Goal: Find specific page/section: Find specific page/section

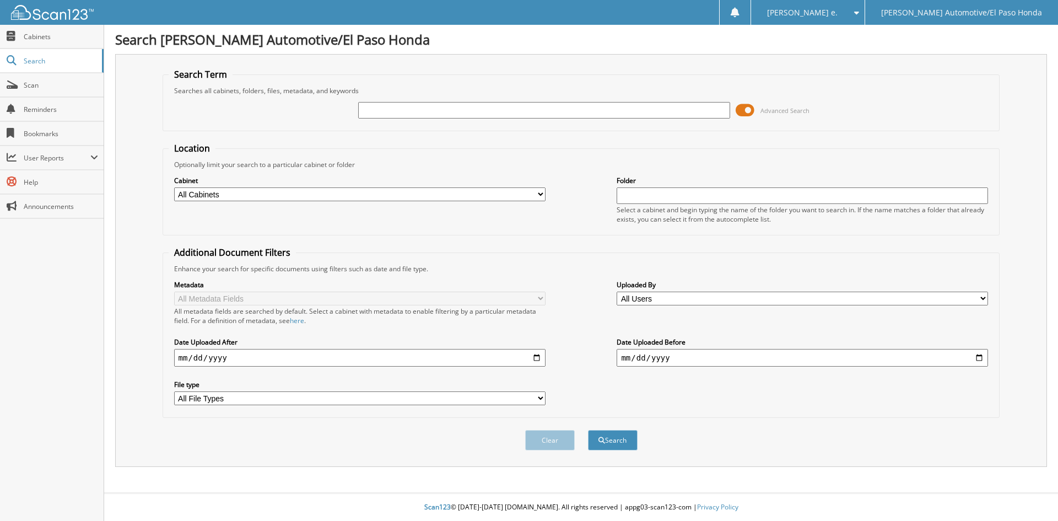
click at [432, 114] on input "text" at bounding box center [543, 110] width 371 height 17
type input "94839"
click at [621, 441] on button "Search" at bounding box center [613, 440] width 50 height 20
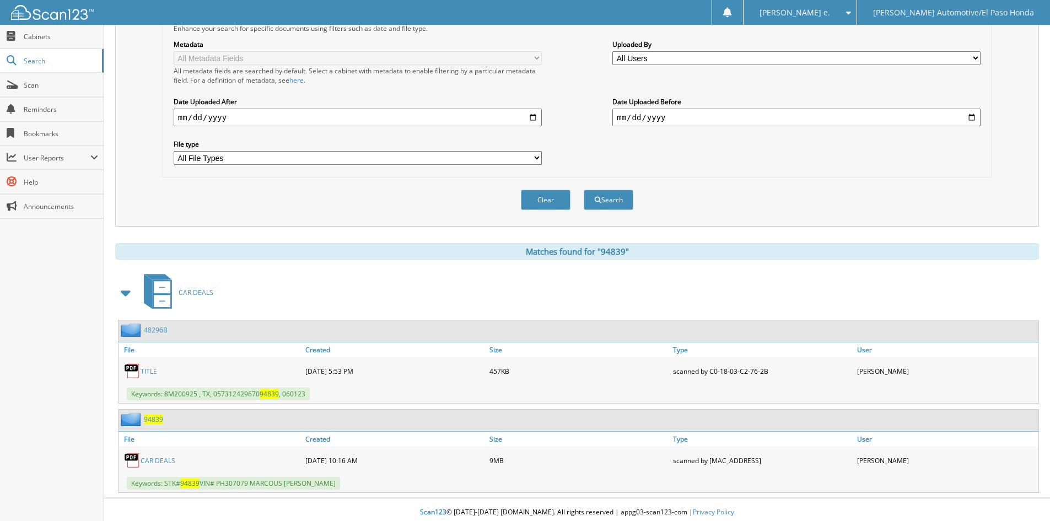
scroll to position [246, 0]
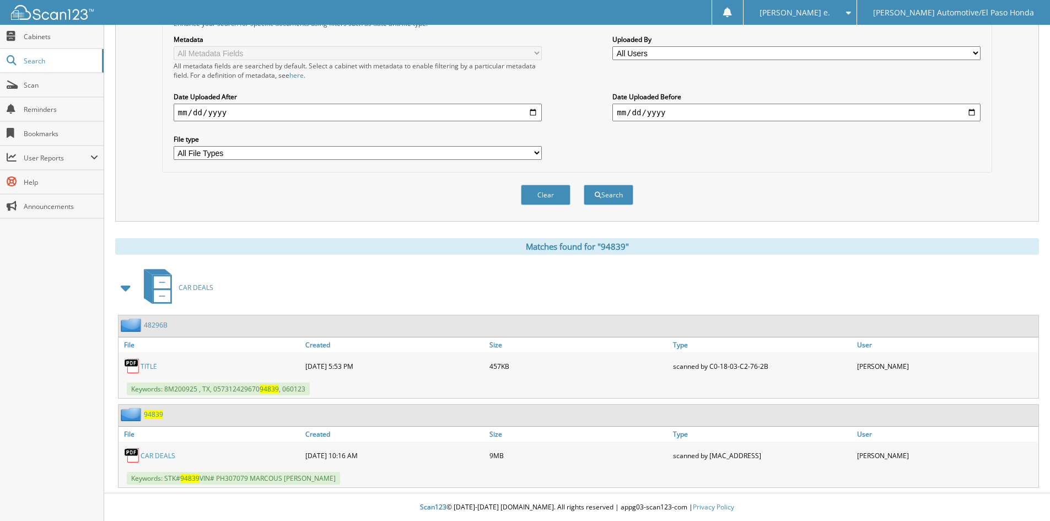
click at [155, 414] on span "94839" at bounding box center [153, 413] width 19 height 9
